Goal: Task Accomplishment & Management: Manage account settings

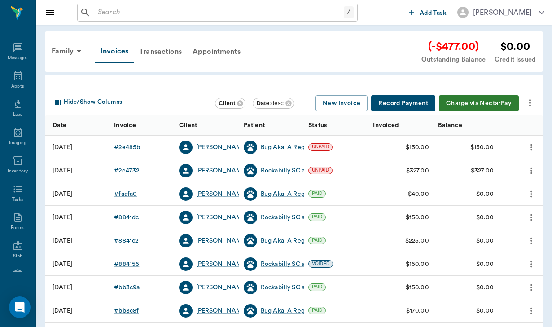
click at [21, 193] on icon at bounding box center [17, 189] width 9 height 7
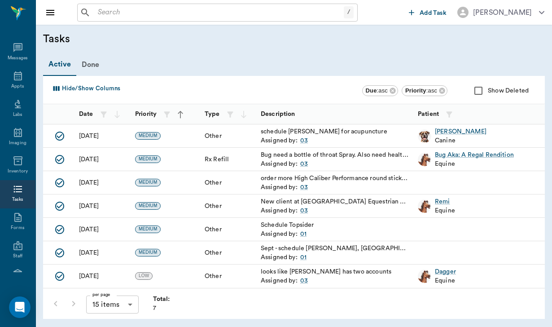
click at [426, 13] on span "Add Task" at bounding box center [433, 13] width 27 height 0
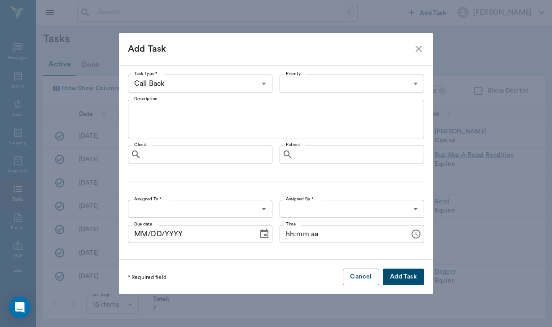
type input "64ad857a3324cf79181da3c7"
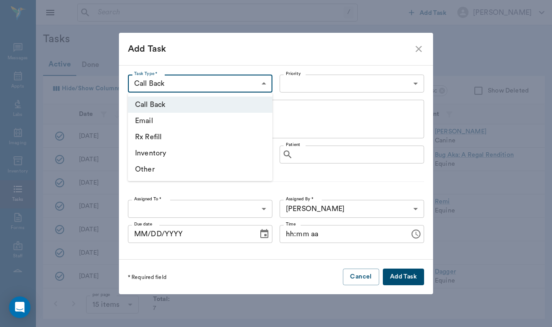
click at [177, 79] on body "/ ​ Add Task [PERSON_NAME] Nectar Messages Appts Labs Imaging Inventory Tasks F…" at bounding box center [276, 163] width 552 height 327
click at [171, 168] on li "Other" at bounding box center [200, 169] width 145 height 16
type input "OTHER"
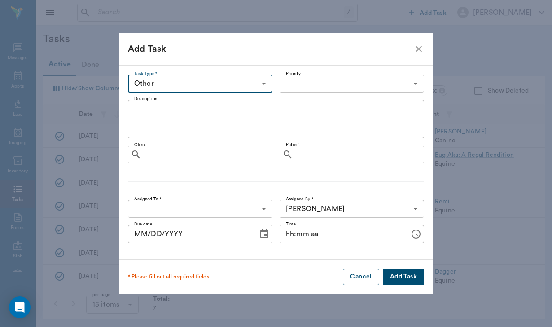
click at [318, 79] on body "/ ​ Add Task [PERSON_NAME] Nectar Messages Appts Labs Imaging Inventory Tasks F…" at bounding box center [276, 163] width 552 height 327
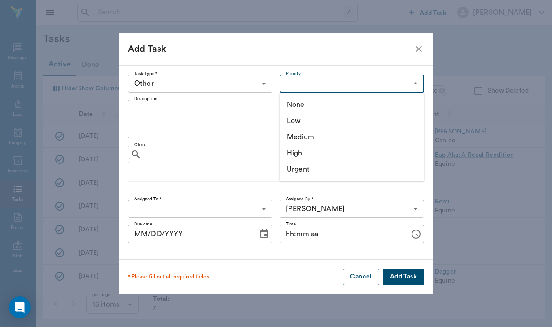
click at [312, 139] on li "Medium" at bounding box center [352, 137] width 145 height 16
type input "MEDIUM"
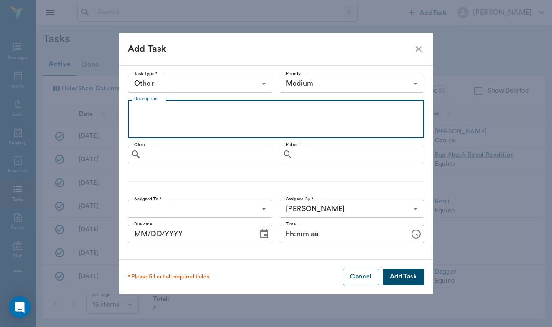
click at [163, 119] on textarea "Description" at bounding box center [276, 119] width 284 height 31
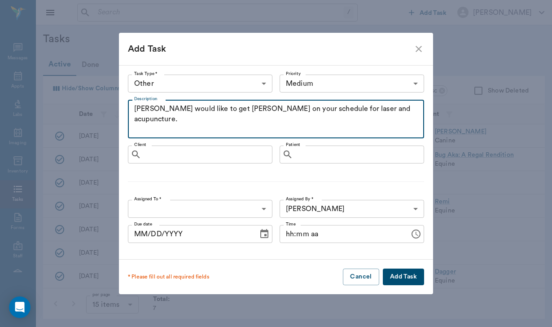
type textarea "[PERSON_NAME] would like to get [PERSON_NAME] on your schedule for laser and ac…"
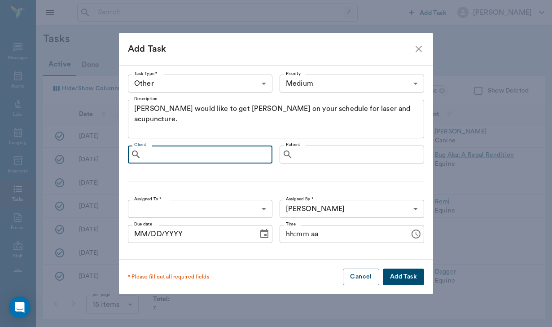
click at [163, 155] on input "Client" at bounding box center [206, 154] width 123 height 13
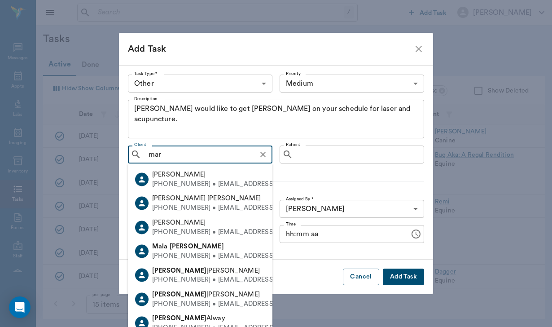
type input "[PERSON_NAME]"
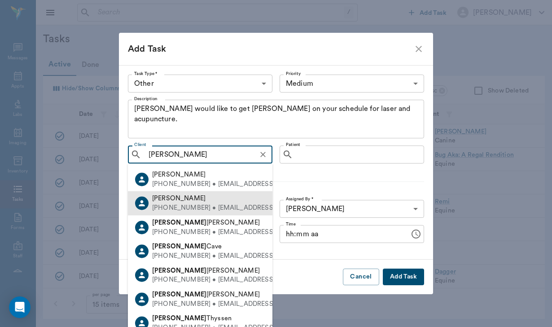
click at [195, 208] on div "[PHONE_NUMBER] • [EMAIL_ADDRESS][DOMAIN_NAME]" at bounding box center [241, 207] width 178 height 9
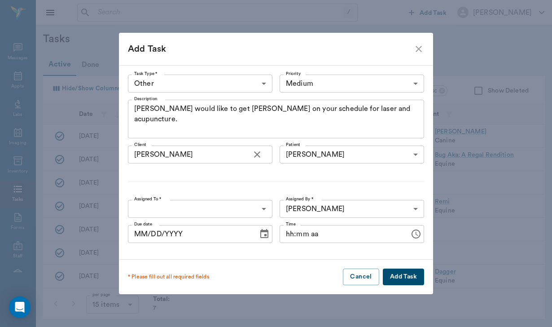
click at [213, 207] on body "/ ​ Add Task [PERSON_NAME] Nectar Messages Appts Labs Imaging Inventory Tasks F…" at bounding box center [276, 163] width 552 height 327
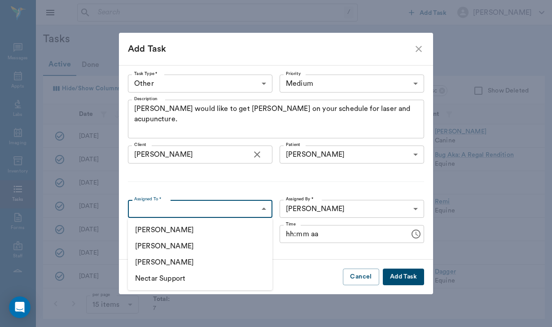
click at [206, 246] on li "[PERSON_NAME]" at bounding box center [200, 246] width 145 height 16
type input "649b3e03b5bc7e03f9326794"
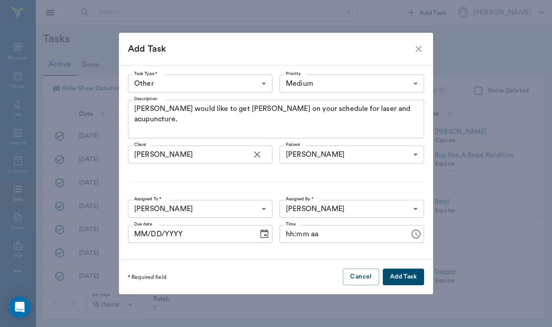
click at [397, 278] on button "Add Task" at bounding box center [403, 276] width 41 height 17
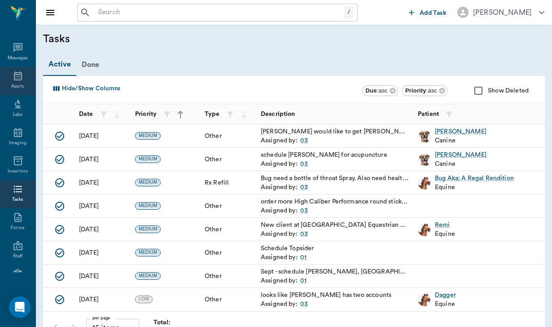
click at [18, 85] on div "Appts" at bounding box center [17, 86] width 13 height 7
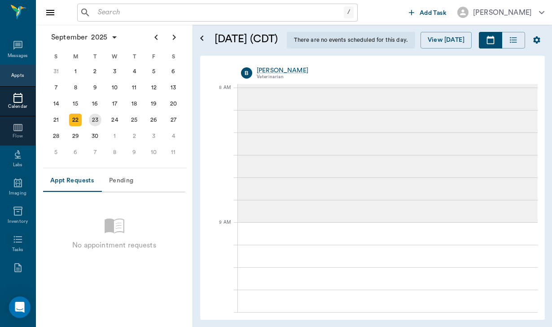
click at [98, 125] on div "23" at bounding box center [95, 120] width 13 height 13
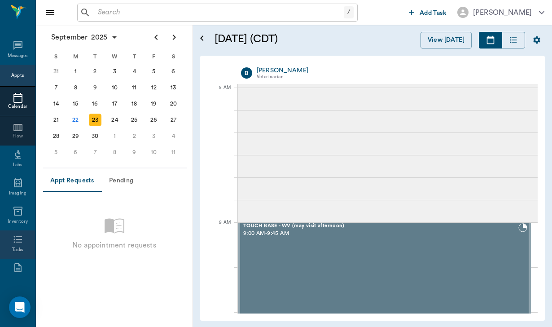
click at [19, 243] on icon at bounding box center [17, 239] width 9 height 7
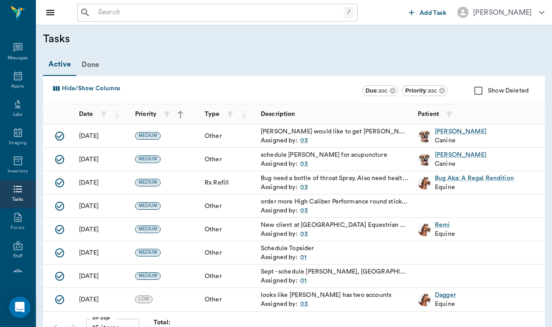
click at [322, 167] on div "Assigned by: 03" at bounding box center [335, 163] width 148 height 9
click at [307, 157] on div "schedule [PERSON_NAME] for acupuncture" at bounding box center [335, 154] width 148 height 9
click at [89, 161] on div "[DATE]" at bounding box center [89, 159] width 20 height 9
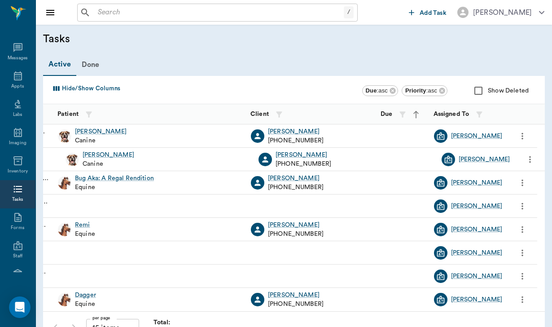
scroll to position [0, 360]
click at [532, 159] on icon "more" at bounding box center [530, 159] width 10 height 11
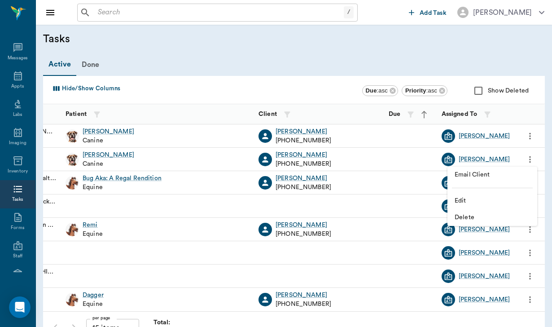
scroll to position [0, 352]
click at [484, 179] on span "Email Client" at bounding box center [492, 174] width 75 height 9
click at [466, 200] on span "Edit" at bounding box center [492, 200] width 75 height 9
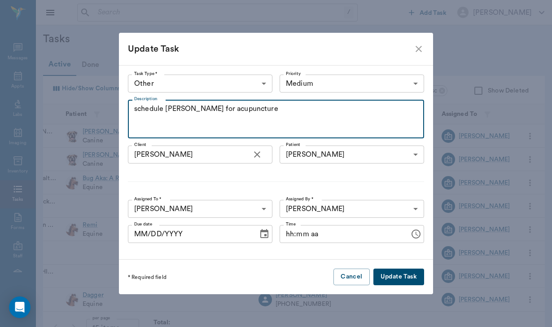
click at [181, 110] on textarea "schedule [PERSON_NAME] for acupuncture" at bounding box center [276, 119] width 284 height 31
type textarea "schedule [PERSON_NAME] for acupuncture"
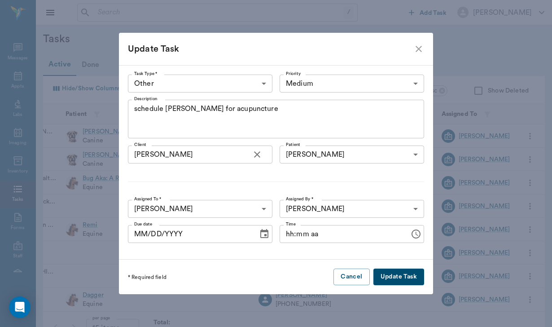
click at [400, 284] on button "Update Task" at bounding box center [399, 276] width 51 height 17
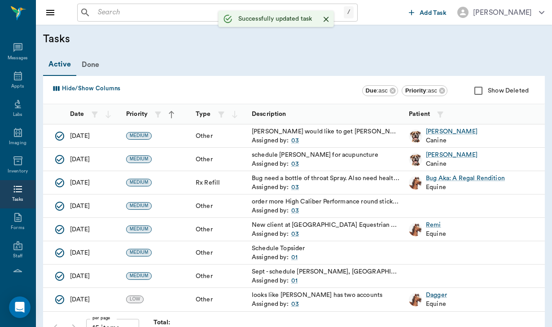
scroll to position [0, 0]
